Goal: Task Accomplishment & Management: Use online tool/utility

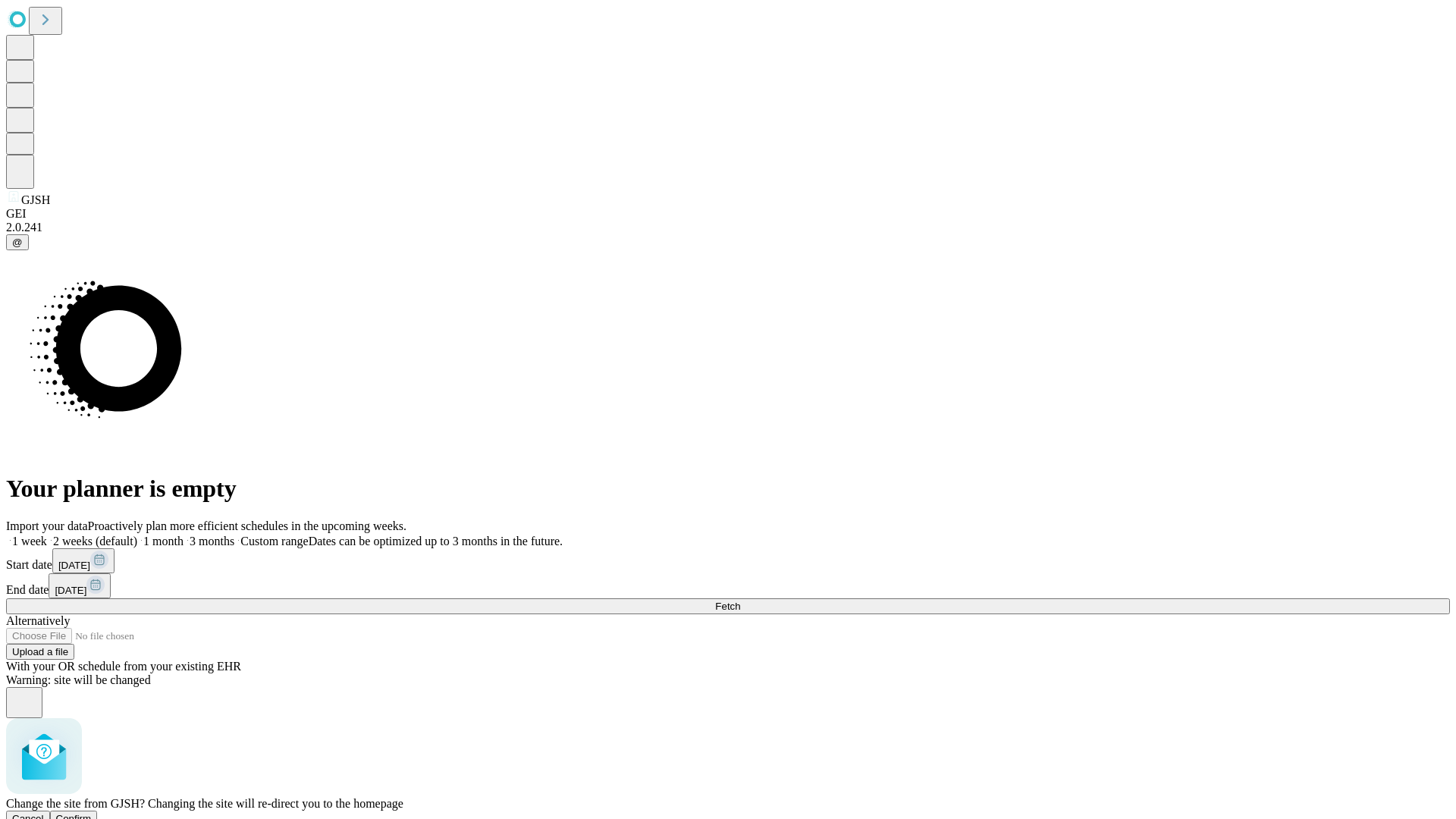
click at [92, 813] on span "Confirm" at bounding box center [74, 818] width 36 height 12
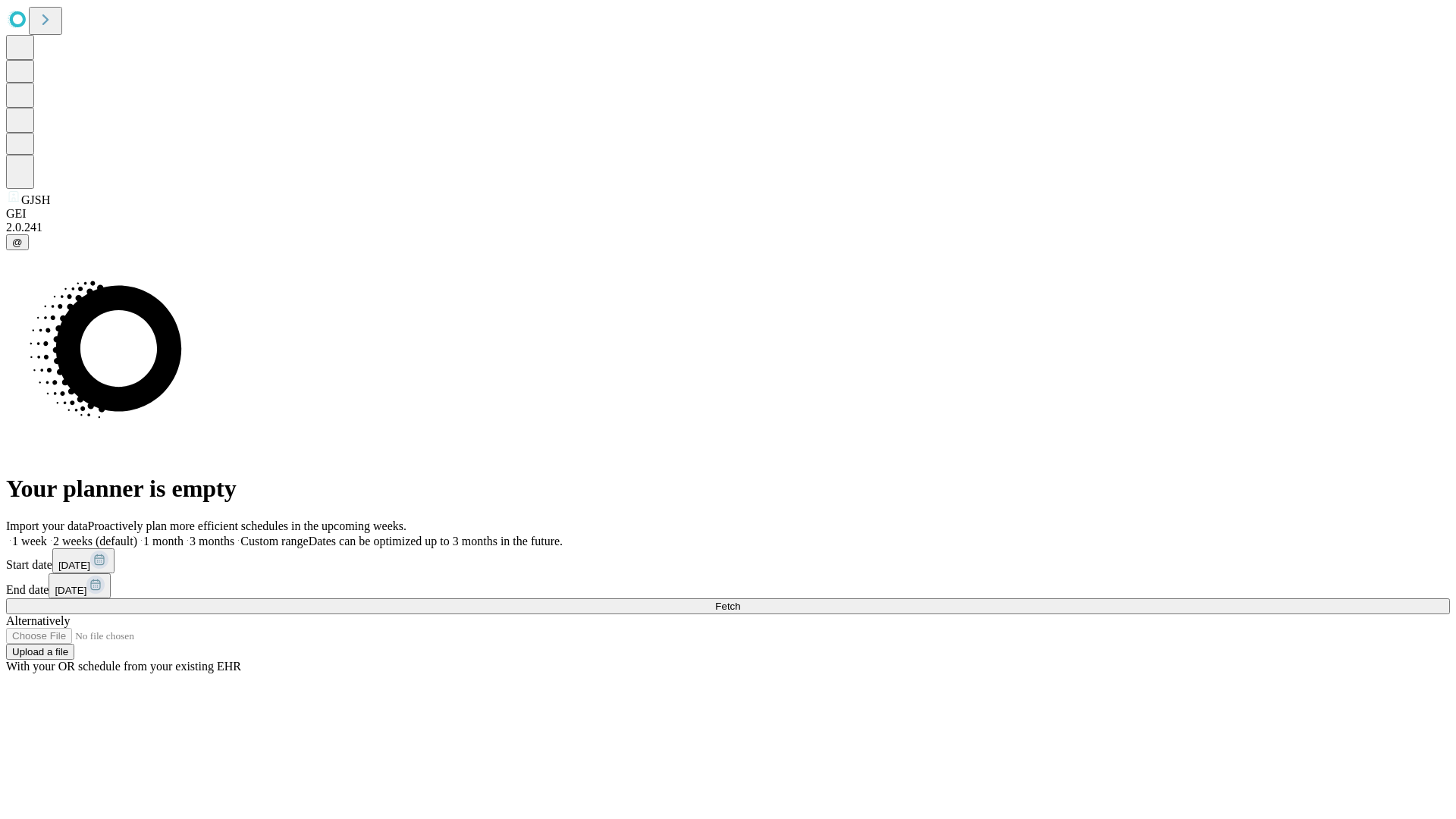
click at [183, 535] on label "1 month" at bounding box center [160, 541] width 46 height 12
click at [740, 601] on span "Fetch" at bounding box center [727, 606] width 25 height 12
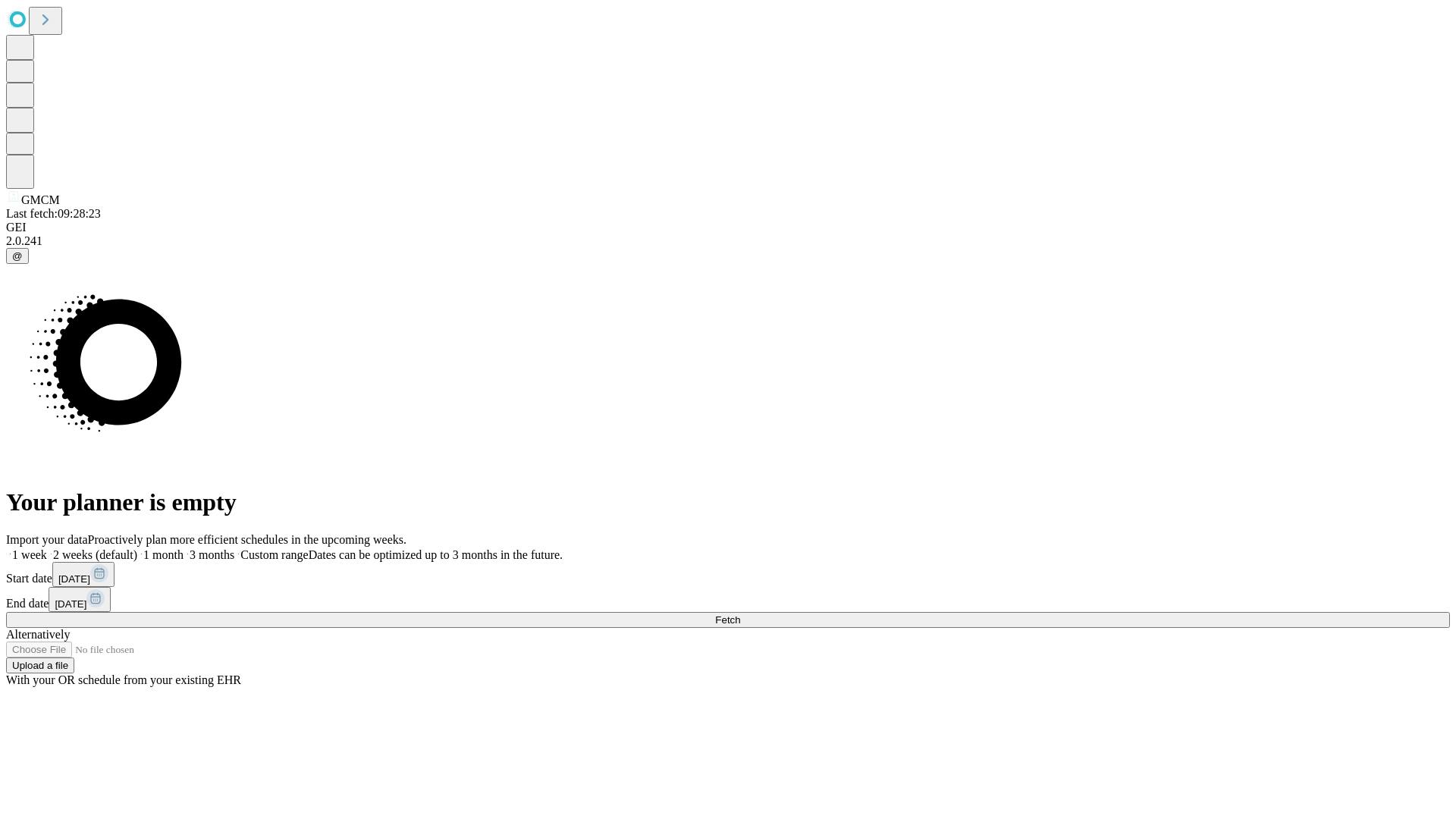
click at [183, 548] on label "1 month" at bounding box center [160, 555] width 46 height 12
click at [740, 614] on span "Fetch" at bounding box center [727, 620] width 25 height 12
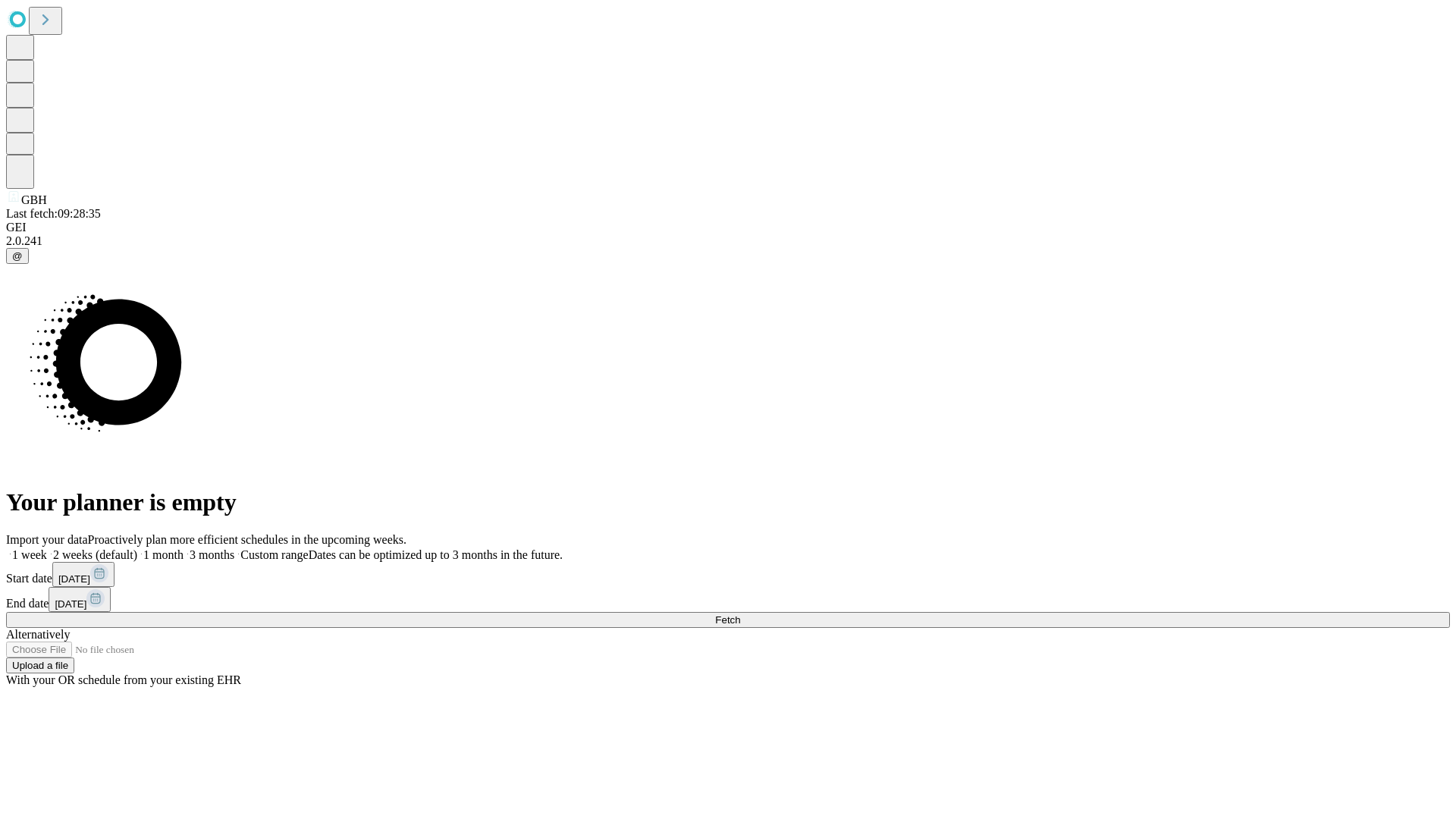
click at [740, 614] on span "Fetch" at bounding box center [727, 620] width 25 height 12
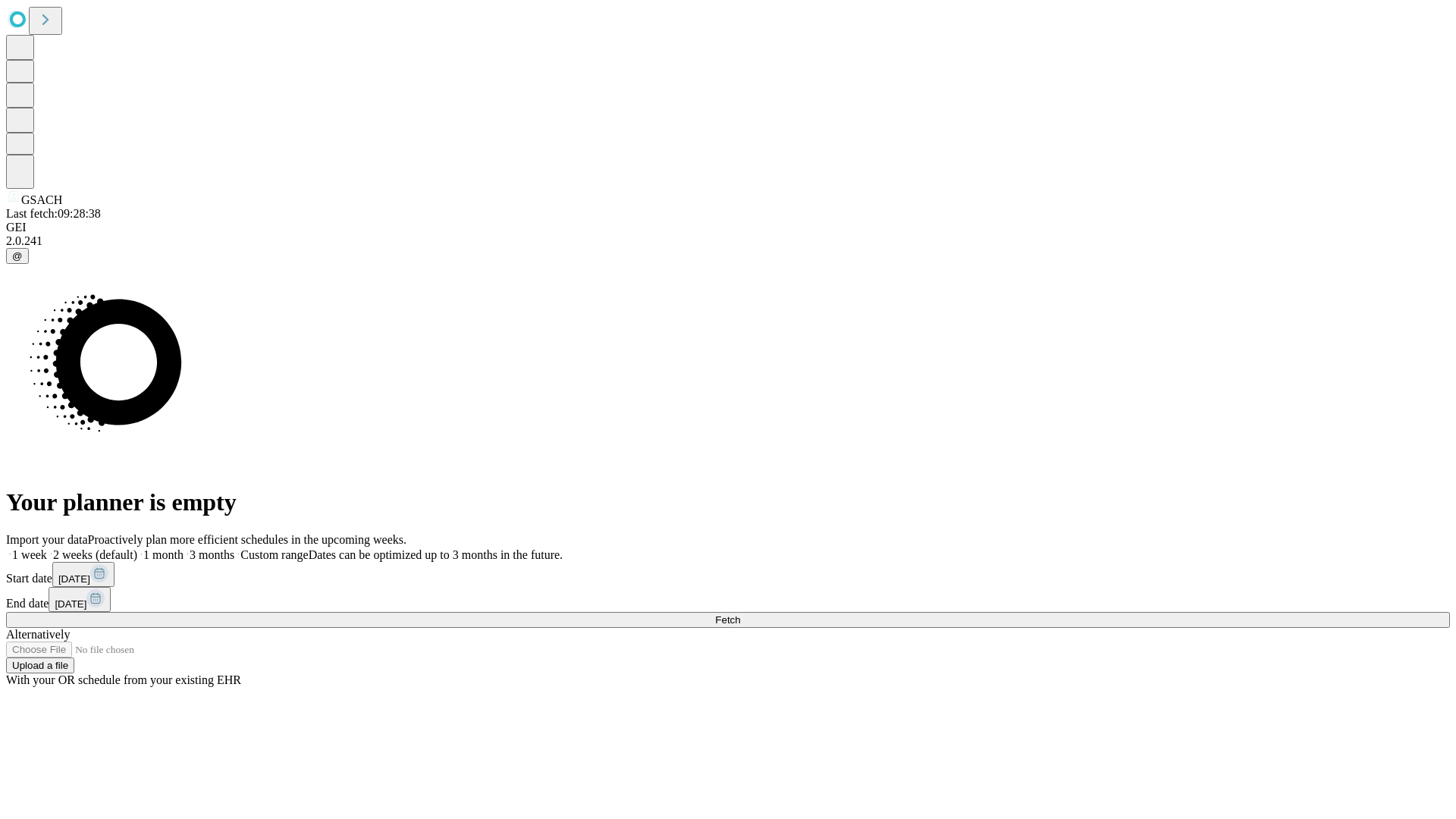
click at [740, 614] on span "Fetch" at bounding box center [727, 620] width 25 height 12
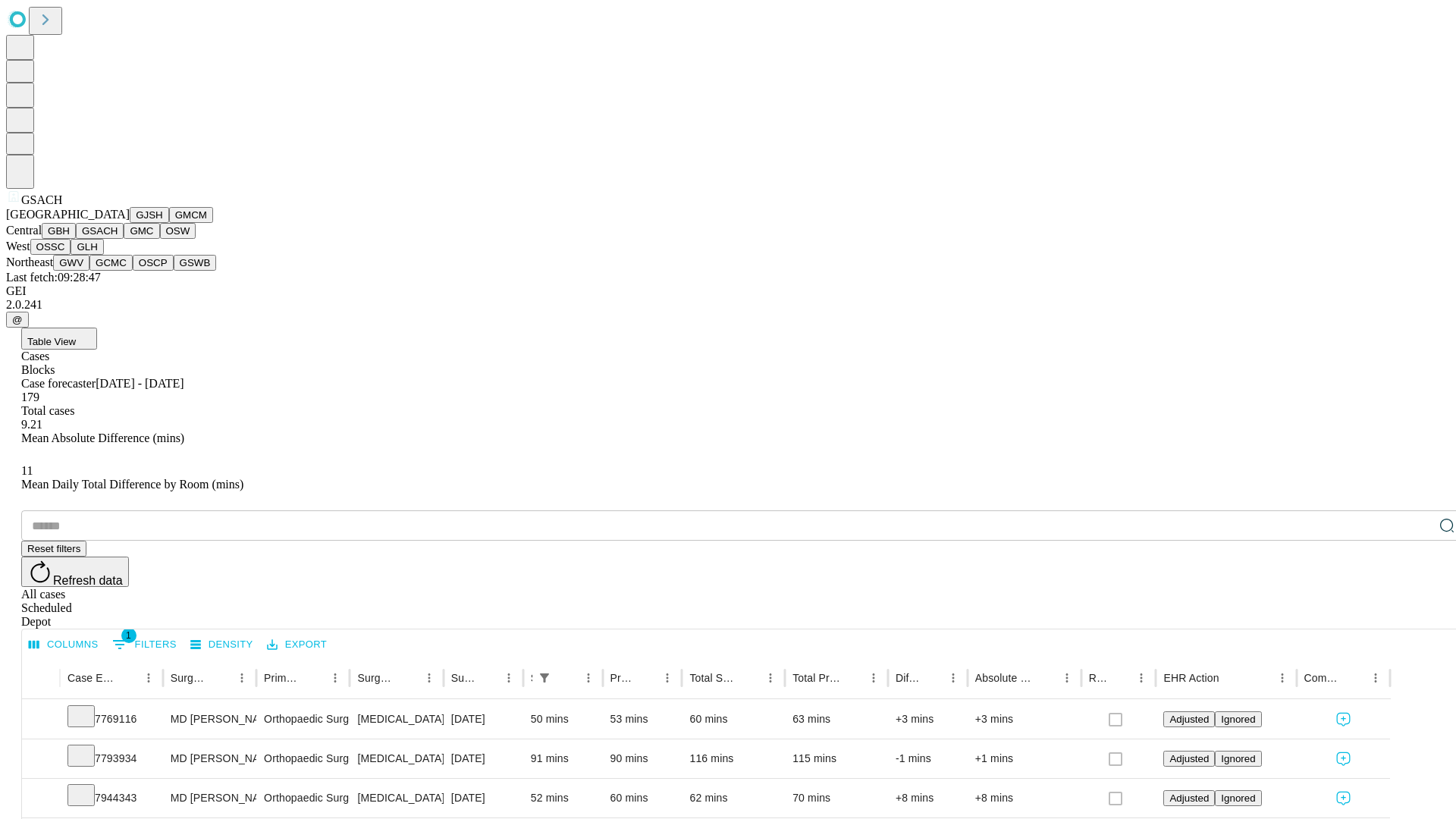
click at [124, 239] on button "GMC" at bounding box center [142, 231] width 36 height 16
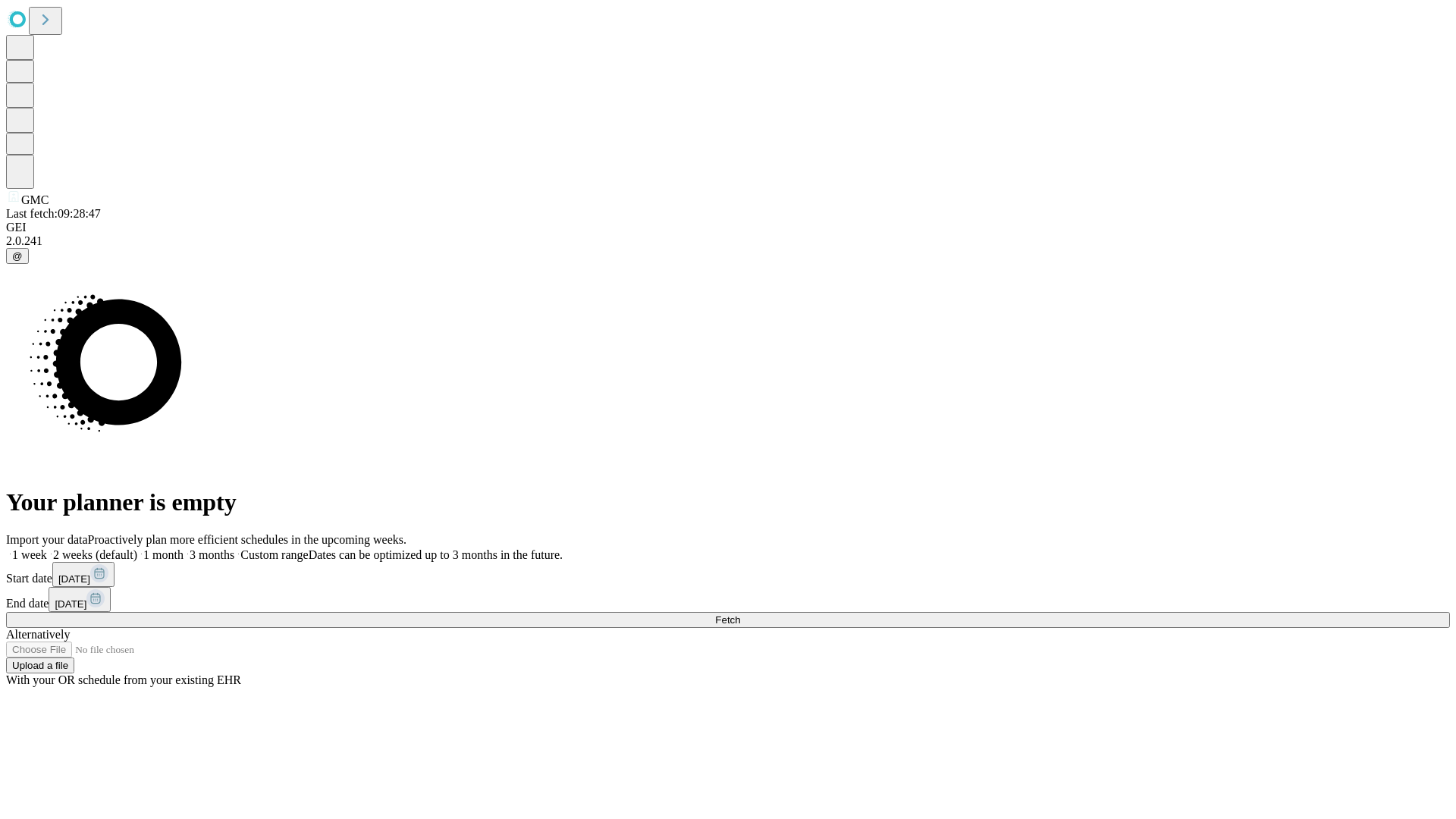
click at [183, 548] on label "1 month" at bounding box center [160, 555] width 46 height 12
click at [740, 614] on span "Fetch" at bounding box center [727, 620] width 25 height 12
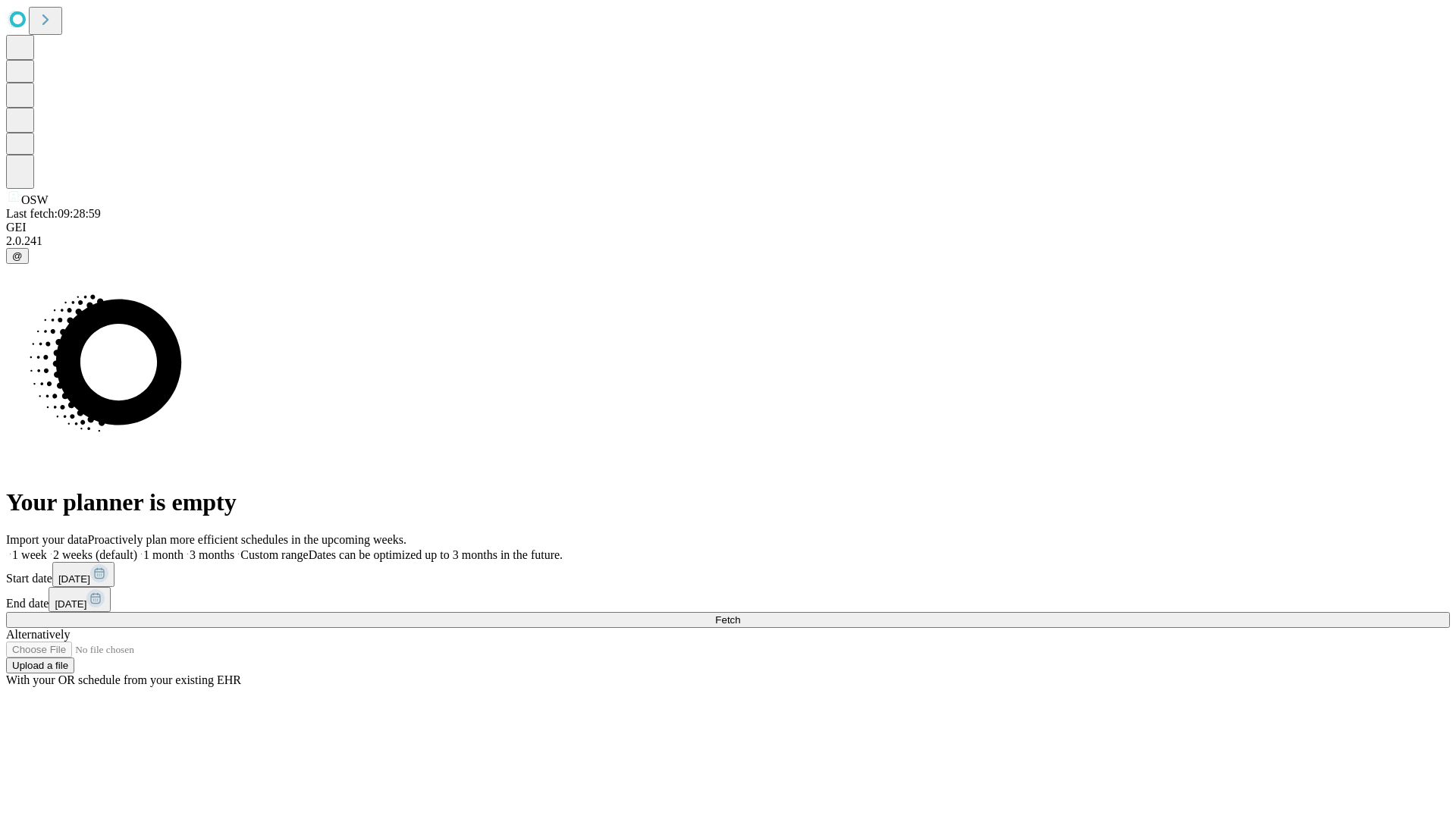
click at [183, 548] on label "1 month" at bounding box center [160, 555] width 46 height 12
click at [740, 614] on span "Fetch" at bounding box center [727, 620] width 25 height 12
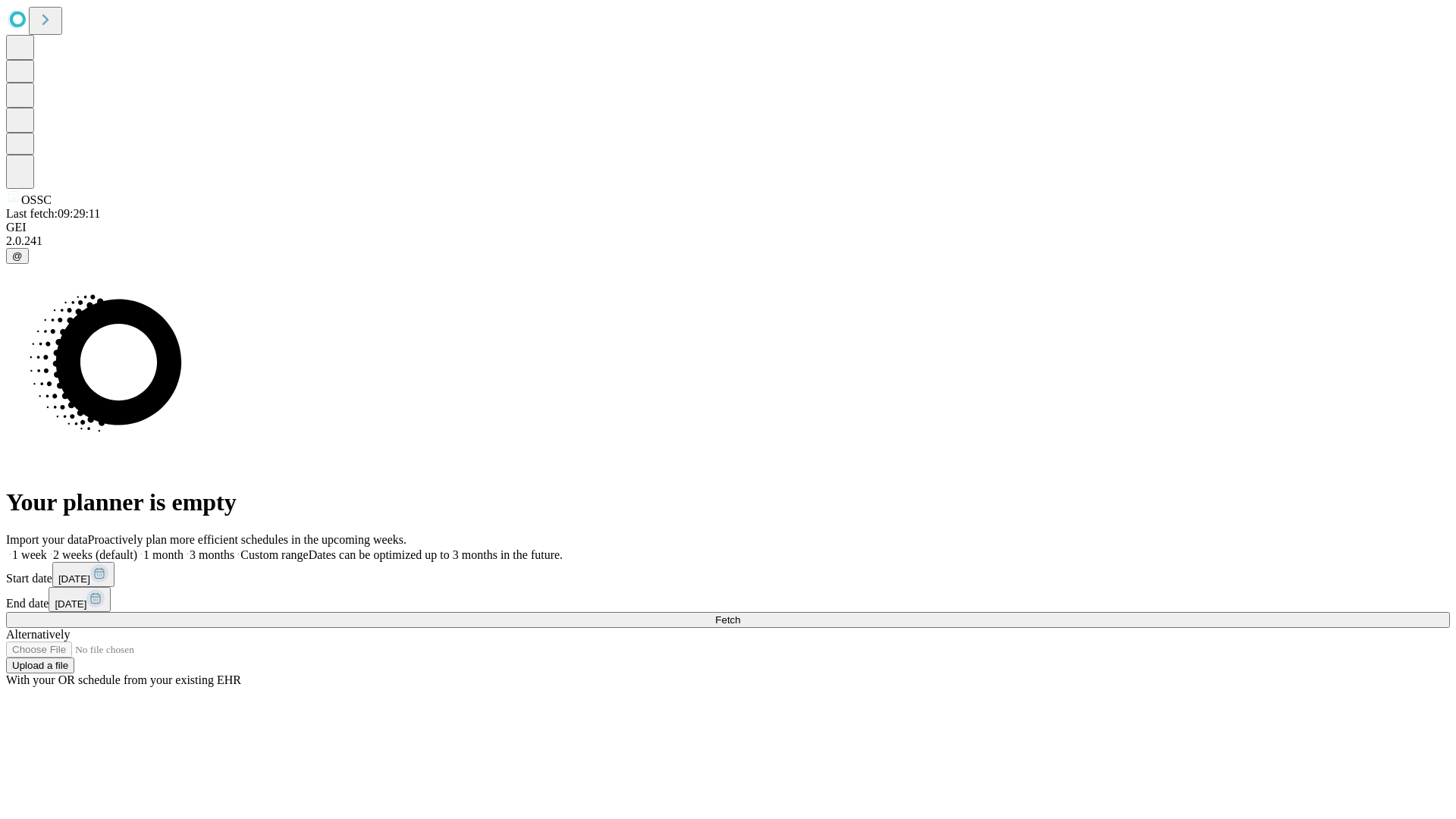
click at [183, 548] on label "1 month" at bounding box center [160, 555] width 46 height 12
click at [740, 614] on span "Fetch" at bounding box center [727, 620] width 25 height 12
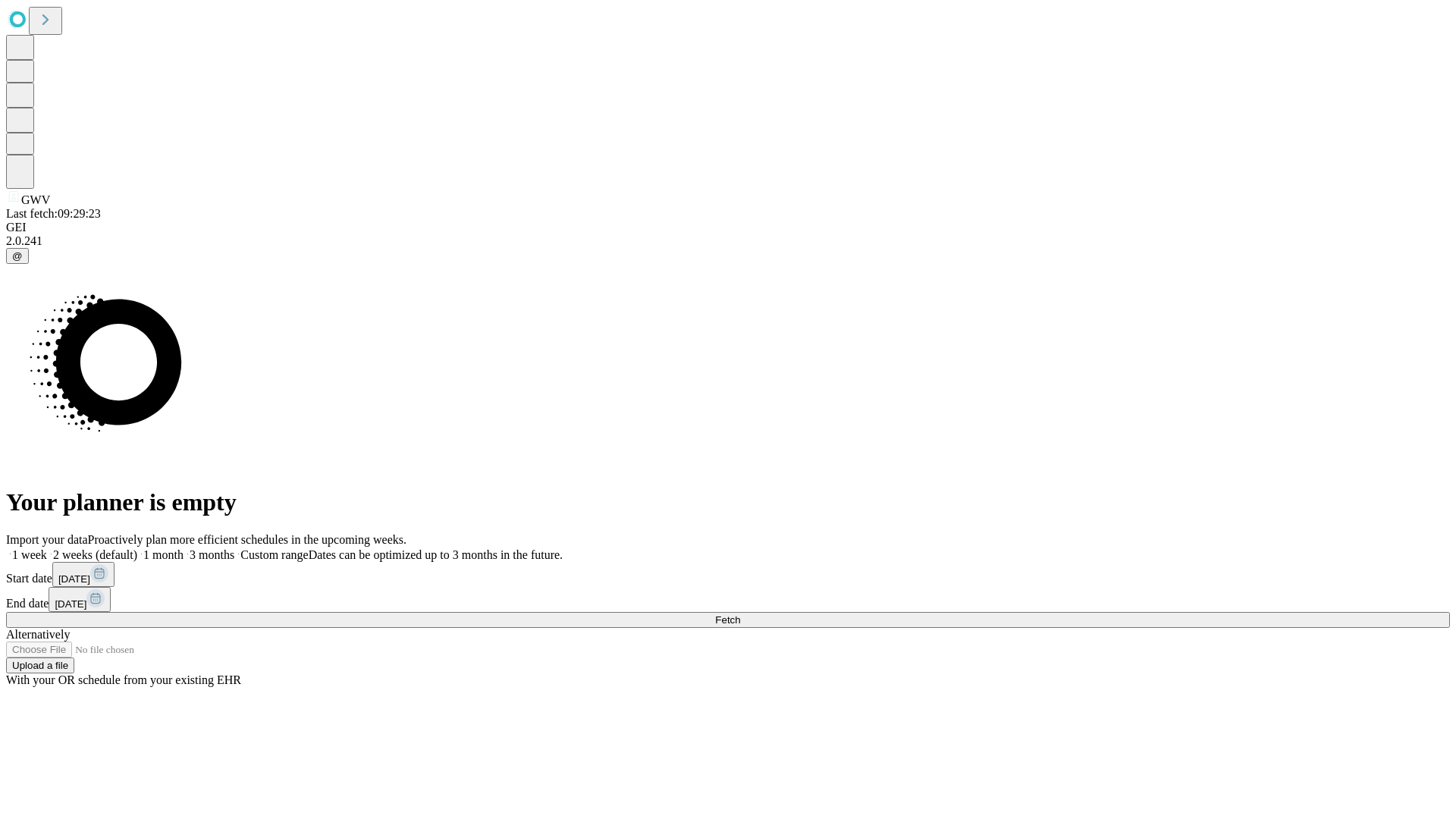
click at [183, 548] on label "1 month" at bounding box center [160, 555] width 46 height 12
click at [740, 614] on span "Fetch" at bounding box center [727, 620] width 25 height 12
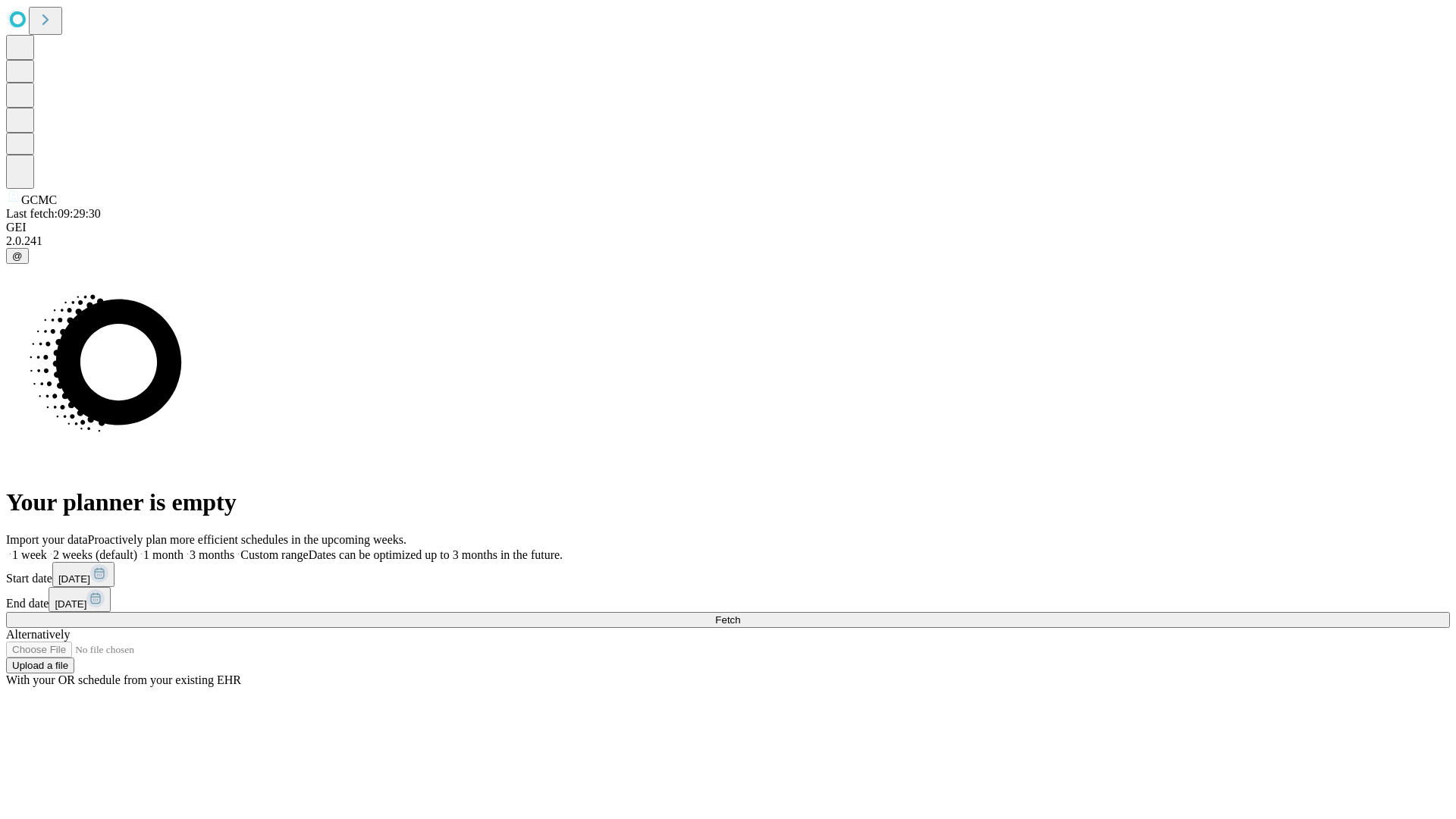
click at [740, 614] on span "Fetch" at bounding box center [727, 620] width 25 height 12
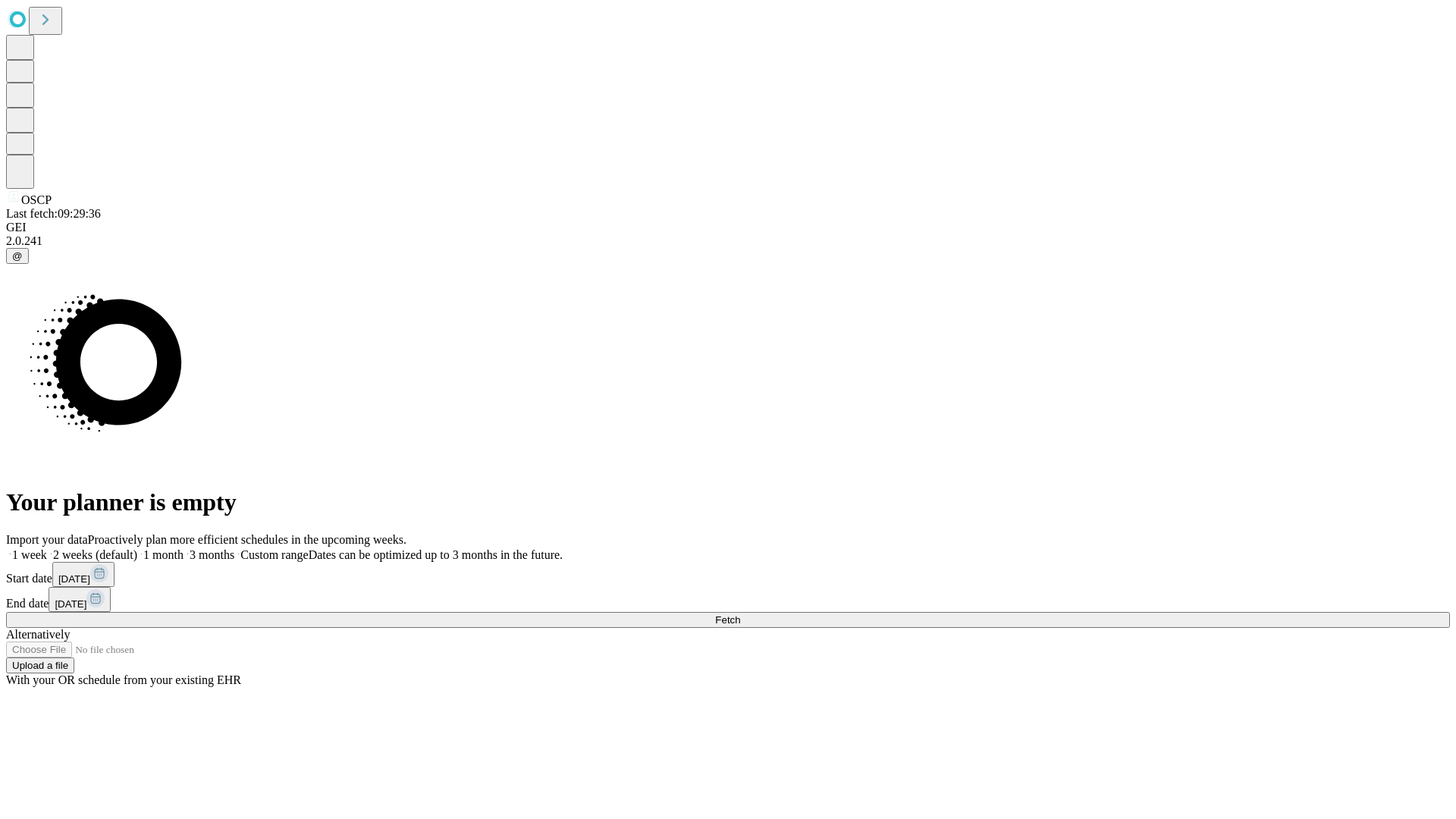
click at [183, 548] on label "1 month" at bounding box center [160, 555] width 46 height 12
click at [740, 614] on span "Fetch" at bounding box center [727, 620] width 25 height 12
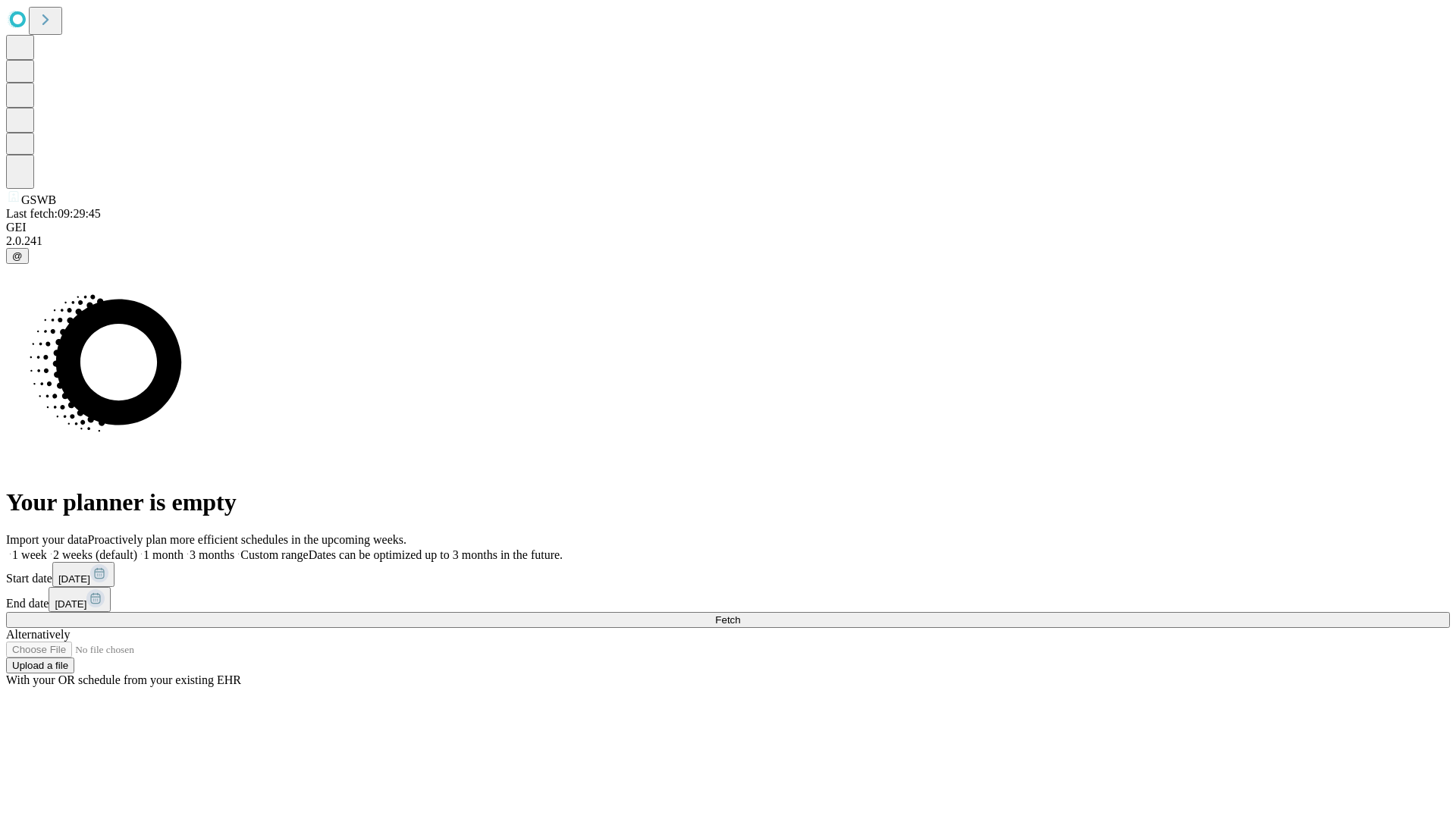
click at [740, 614] on span "Fetch" at bounding box center [727, 620] width 25 height 12
